Goal: Book appointment/travel/reservation

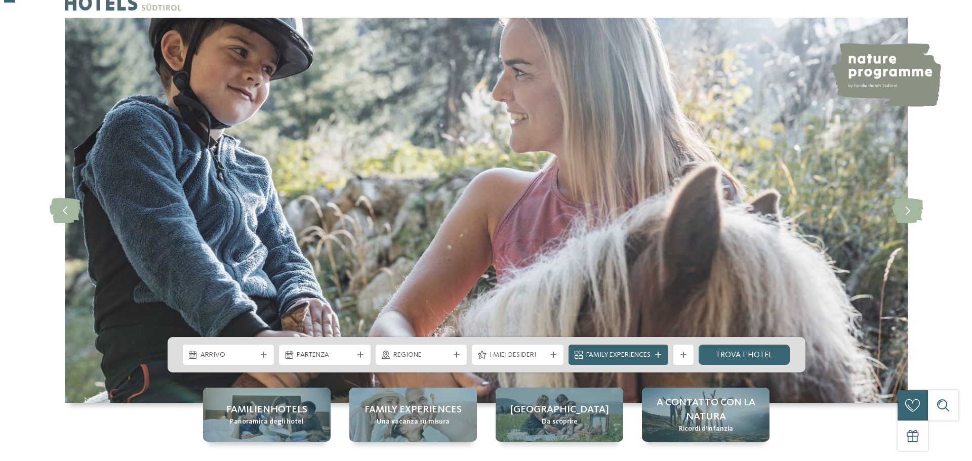
scroll to position [51, 0]
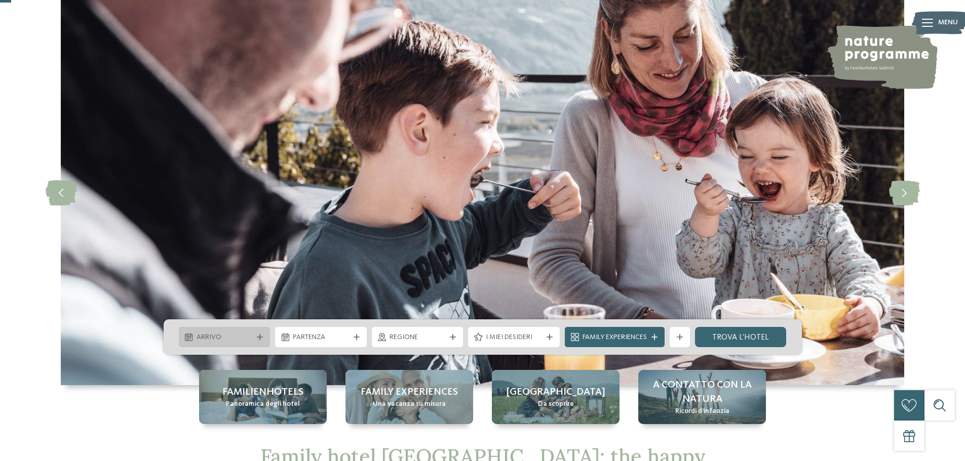
click at [230, 338] on span "Arrivo" at bounding box center [224, 338] width 56 height 10
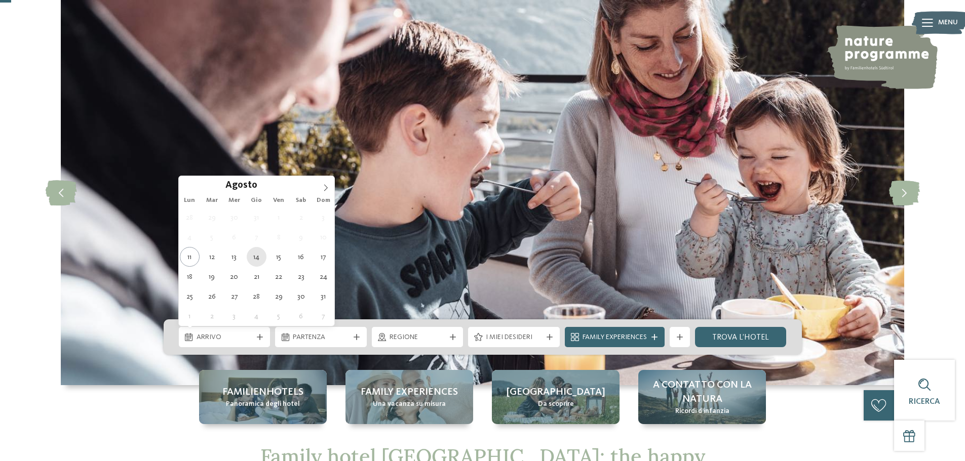
type div "[DATE]"
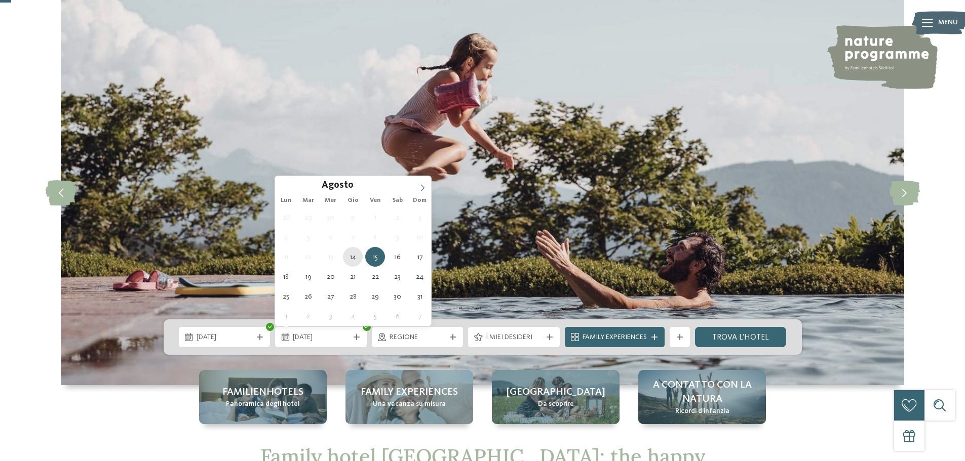
type div "[DATE]"
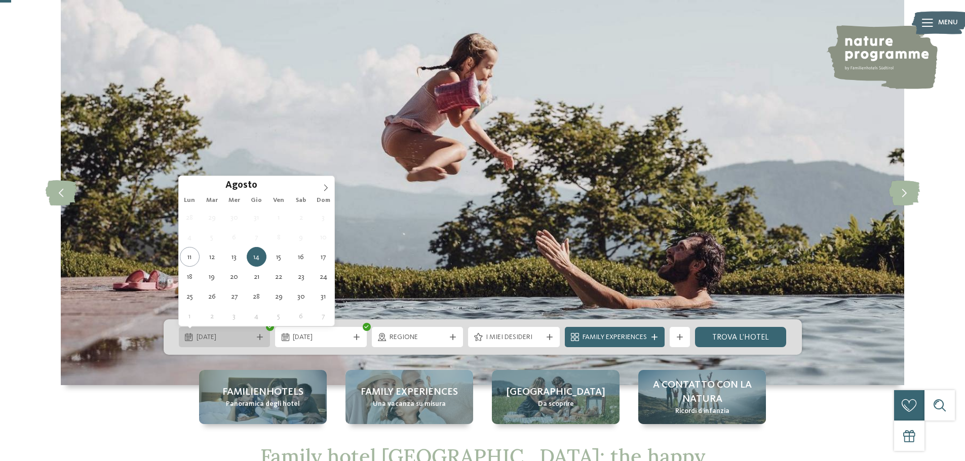
click at [230, 339] on span "[DATE]" at bounding box center [224, 338] width 56 height 10
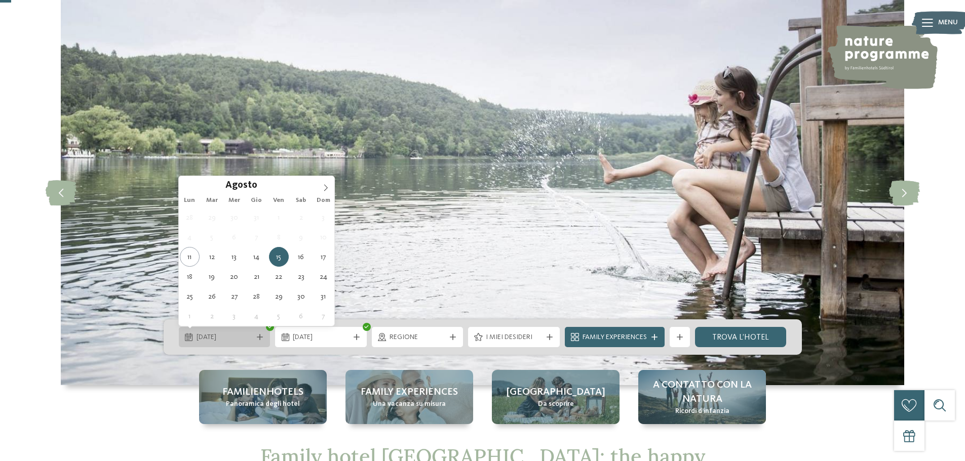
click at [181, 339] on div "[DATE]" at bounding box center [225, 337] width 92 height 20
type div "[DATE]"
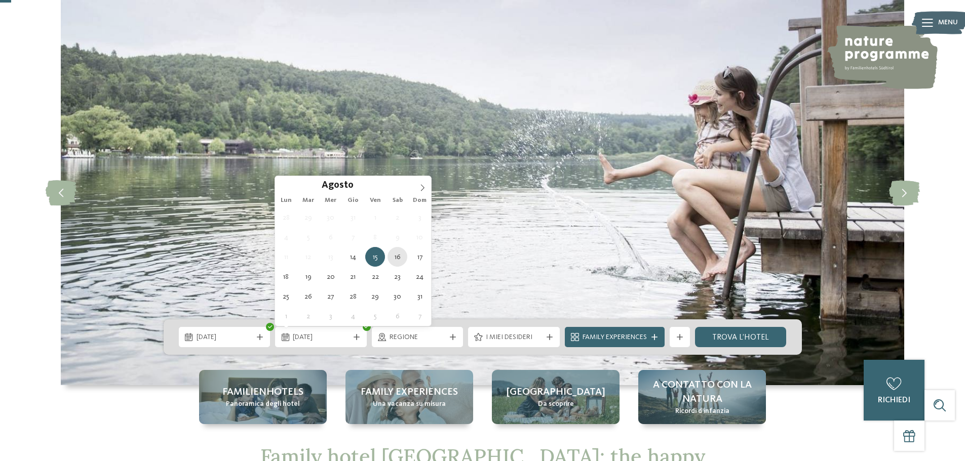
type div "[DATE]"
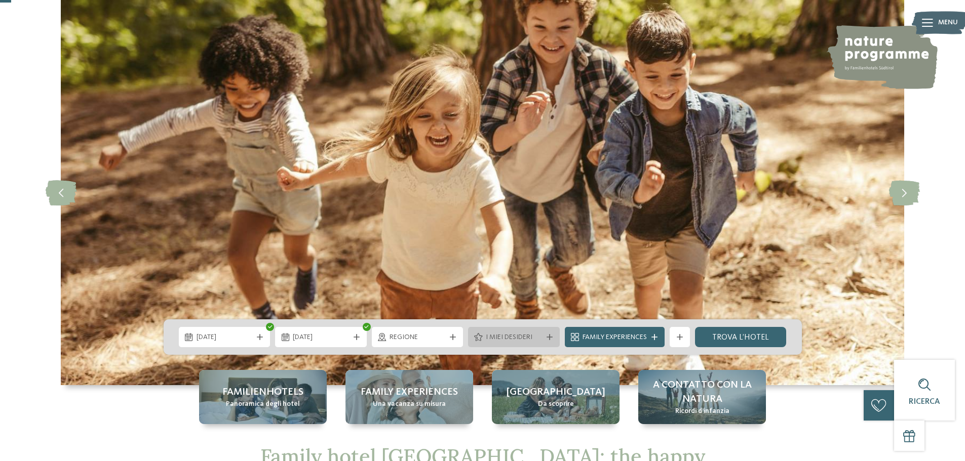
click at [508, 336] on span "I miei desideri" at bounding box center [514, 338] width 56 height 10
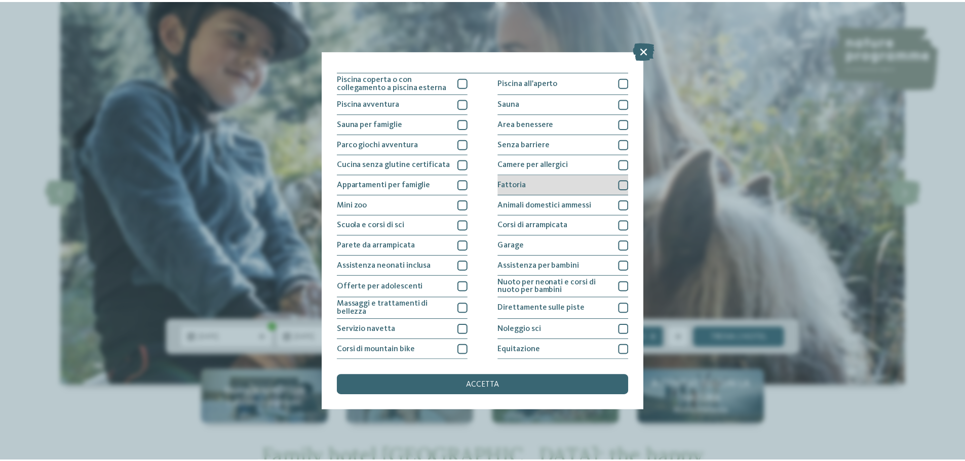
scroll to position [0, 0]
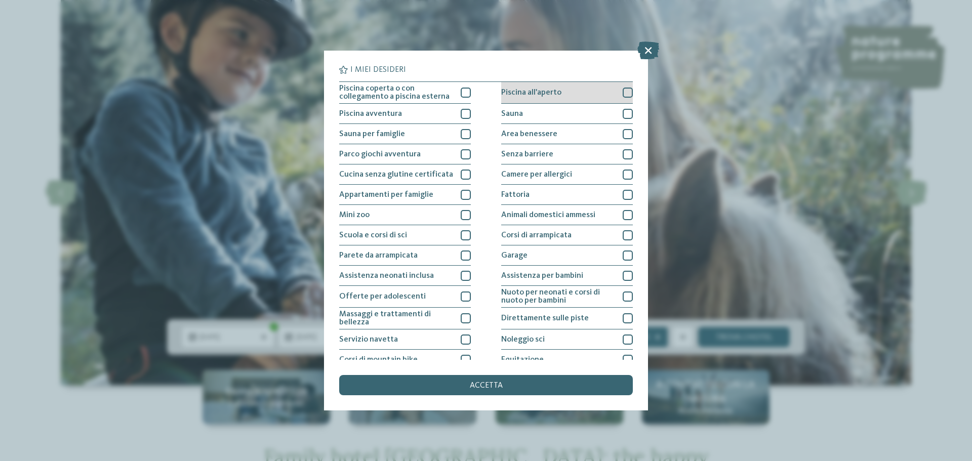
click at [623, 96] on div at bounding box center [628, 93] width 10 height 10
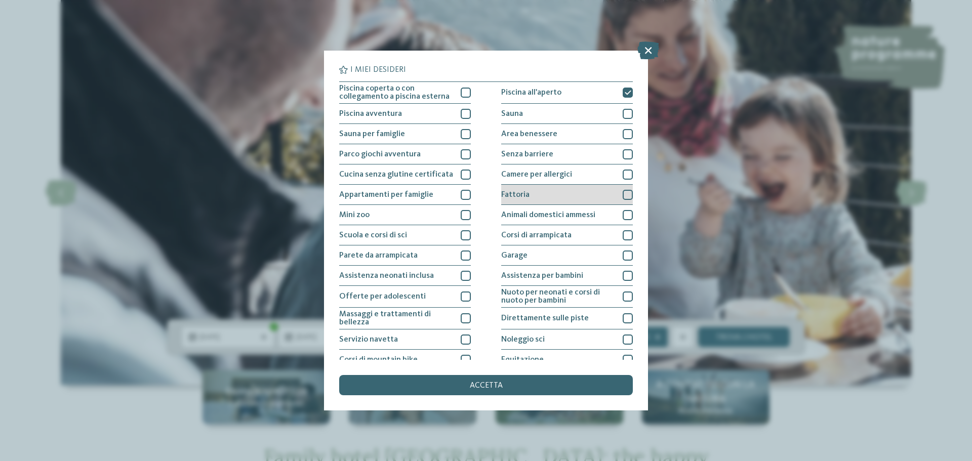
click at [623, 195] on div at bounding box center [628, 195] width 10 height 10
click at [501, 386] on span "accetta" at bounding box center [486, 386] width 33 height 8
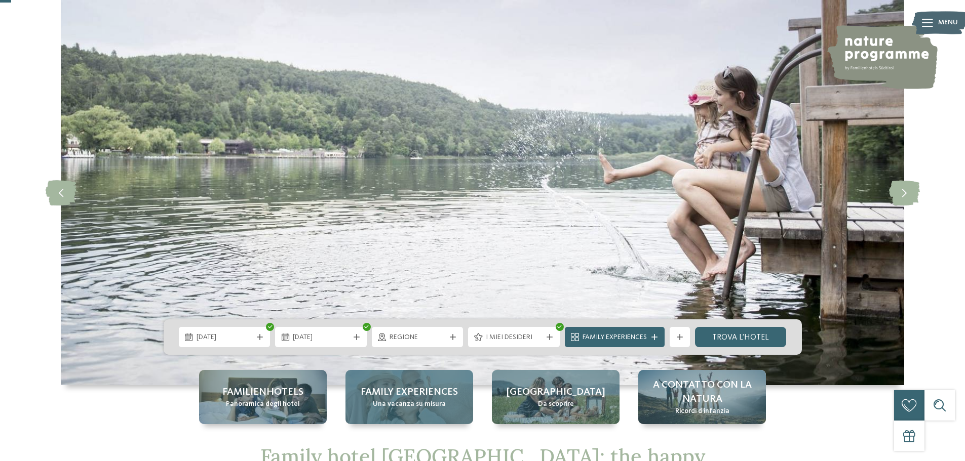
click at [407, 392] on span "Family experiences" at bounding box center [409, 392] width 97 height 14
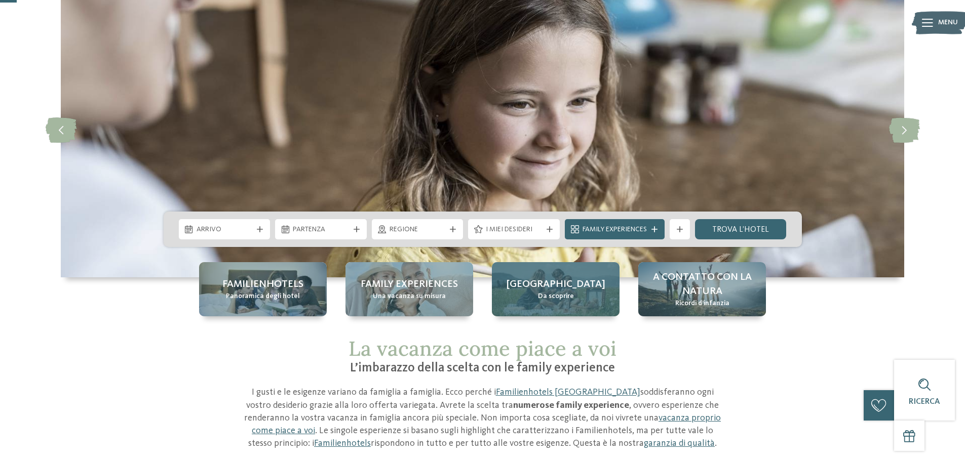
scroll to position [51, 0]
